Goal: Task Accomplishment & Management: Use online tool/utility

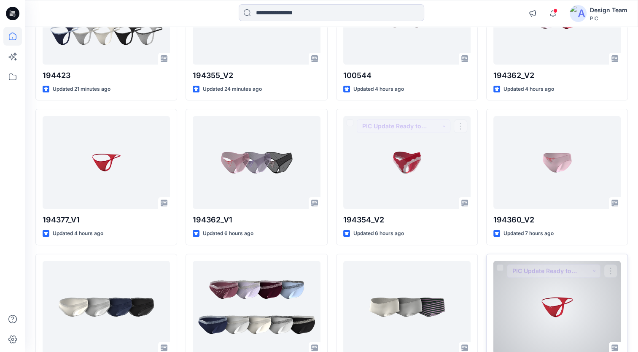
scroll to position [169, 0]
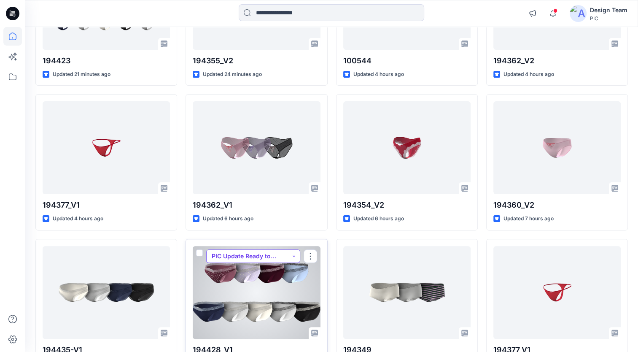
click at [295, 255] on button "PIC Update Ready to Review" at bounding box center [253, 255] width 94 height 13
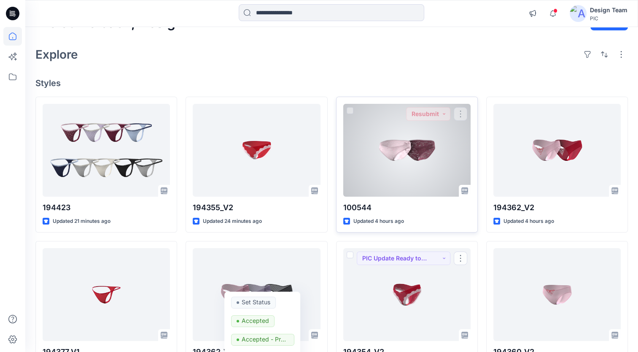
scroll to position [20, 0]
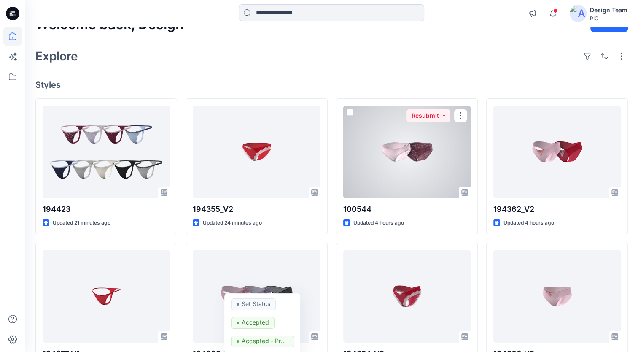
click at [397, 120] on div at bounding box center [406, 151] width 127 height 93
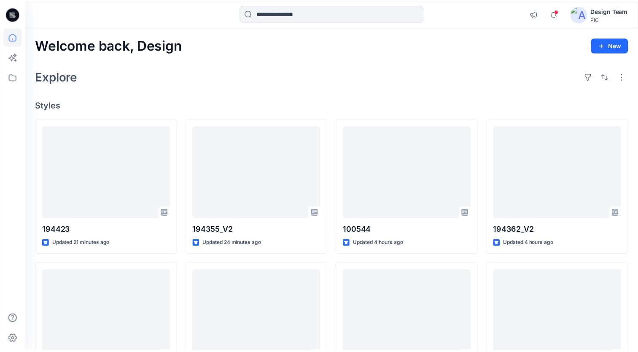
scroll to position [20, 0]
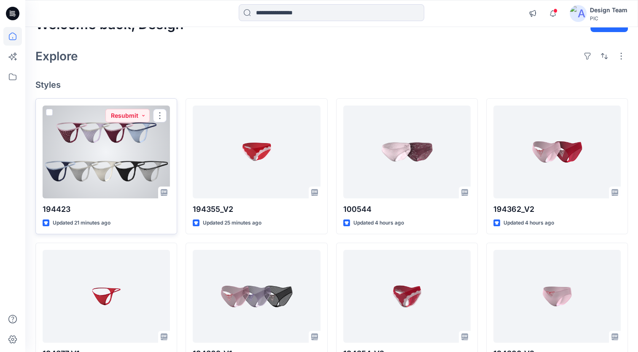
click at [120, 166] on div at bounding box center [106, 151] width 127 height 93
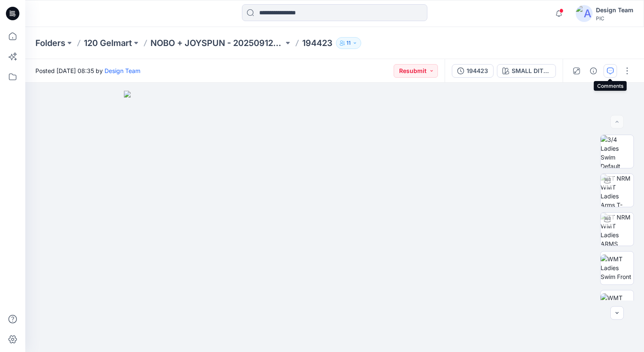
click at [610, 69] on icon "button" at bounding box center [610, 70] width 7 height 7
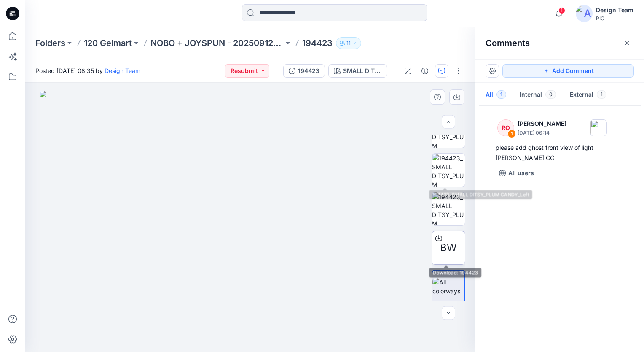
scroll to position [255, 0]
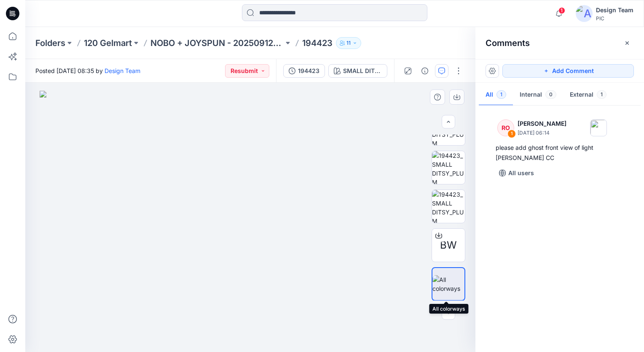
click at [444, 272] on div at bounding box center [449, 284] width 34 height 34
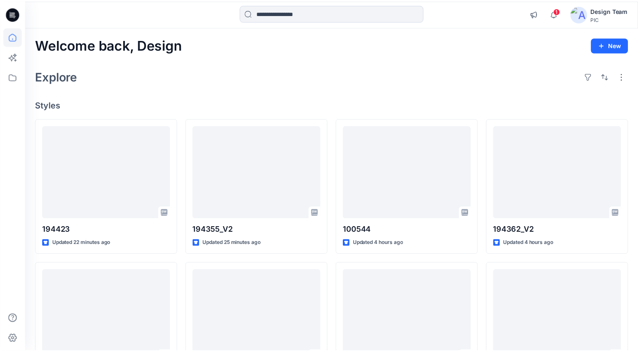
scroll to position [20, 0]
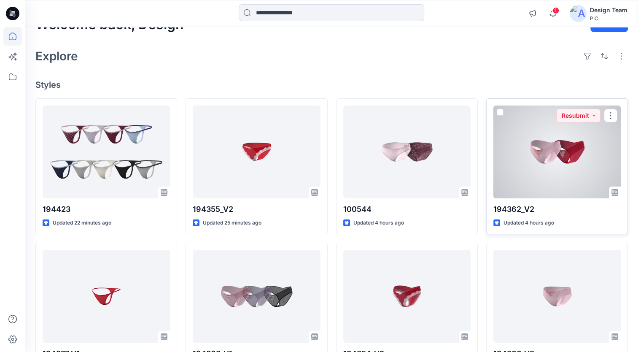
click at [563, 160] on div at bounding box center [556, 151] width 127 height 93
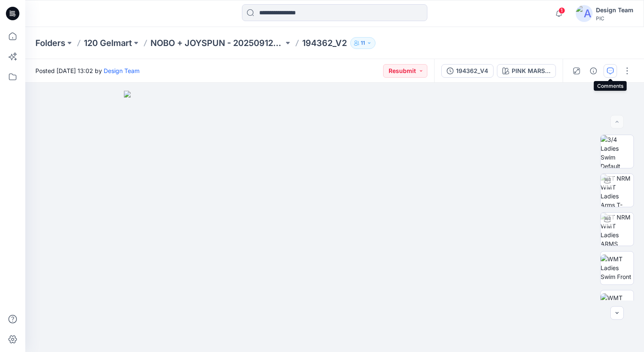
click at [604, 72] on button "button" at bounding box center [610, 70] width 13 height 13
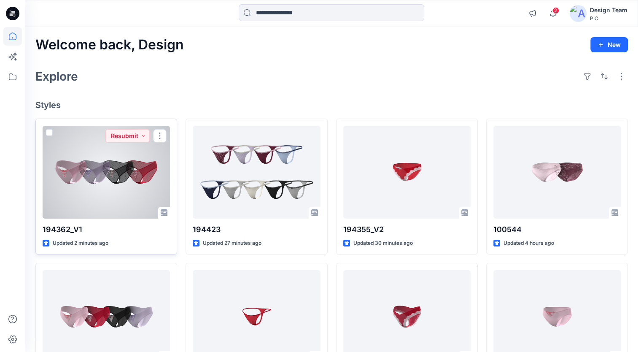
click at [132, 168] on div at bounding box center [106, 172] width 127 height 93
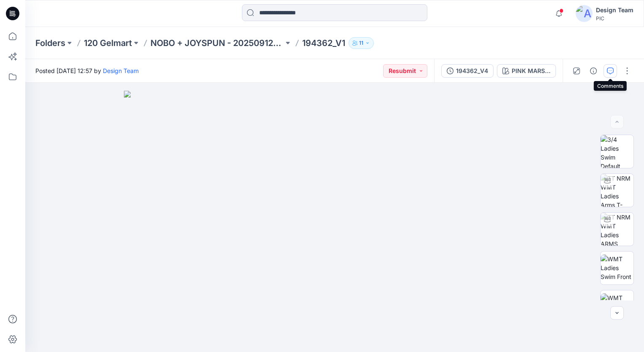
click at [612, 67] on icon "button" at bounding box center [610, 70] width 7 height 7
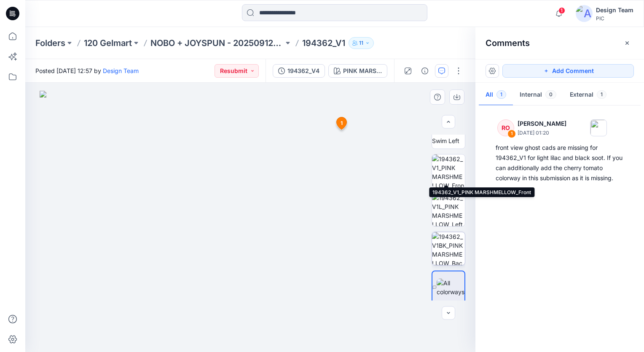
scroll to position [217, 0]
click at [446, 171] on img at bounding box center [448, 167] width 33 height 33
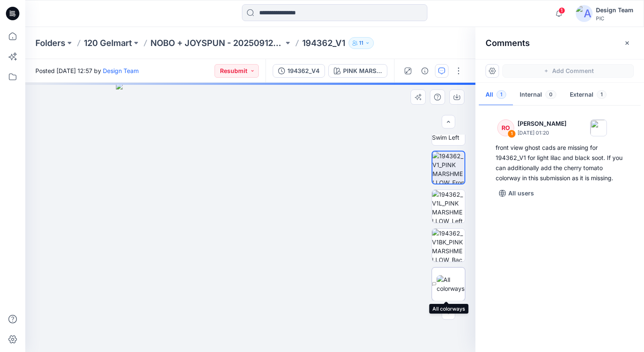
click at [447, 287] on img at bounding box center [451, 284] width 28 height 18
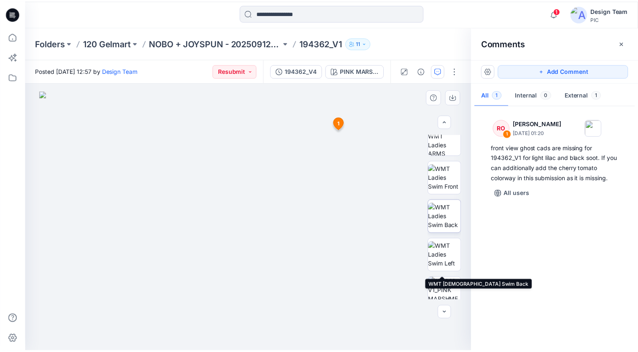
scroll to position [0, 0]
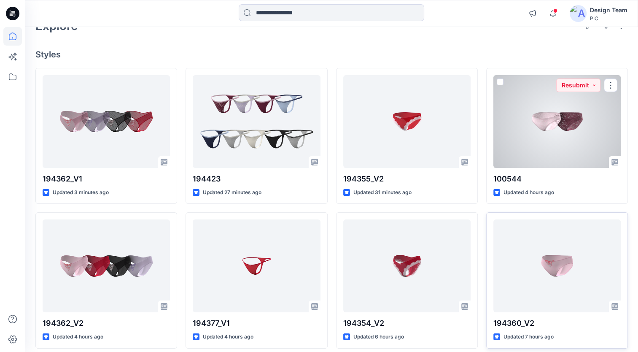
scroll to position [84, 0]
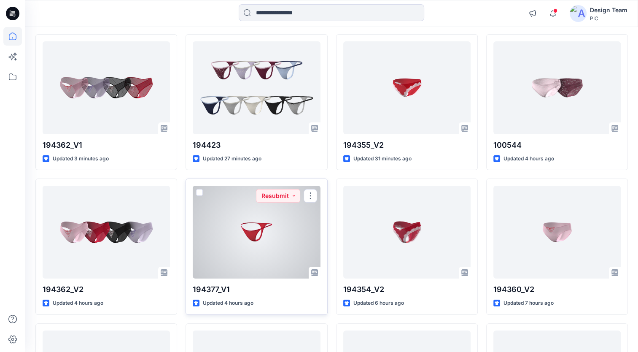
click at [266, 233] on div at bounding box center [256, 231] width 127 height 93
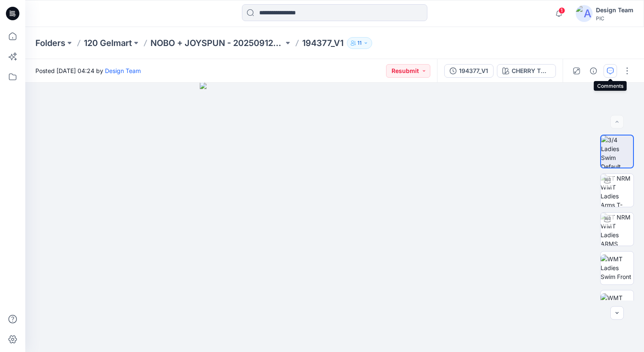
click at [608, 72] on icon "button" at bounding box center [610, 70] width 7 height 7
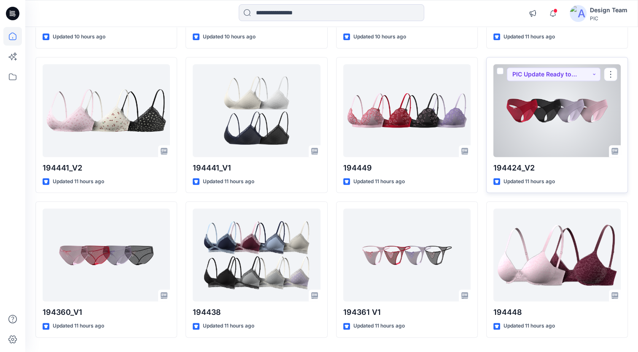
scroll to position [652, 0]
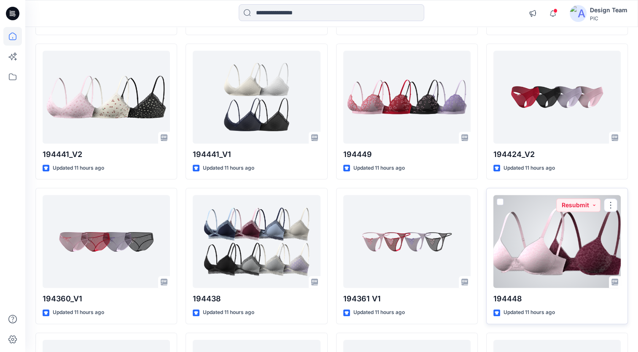
click at [543, 233] on div at bounding box center [556, 241] width 127 height 93
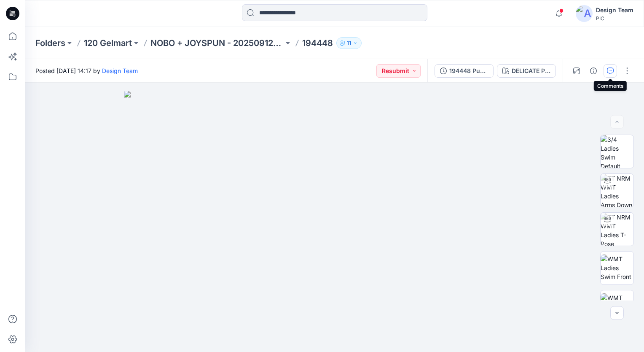
click at [615, 72] on button "button" at bounding box center [610, 70] width 13 height 13
